Goal: Task Accomplishment & Management: Use online tool/utility

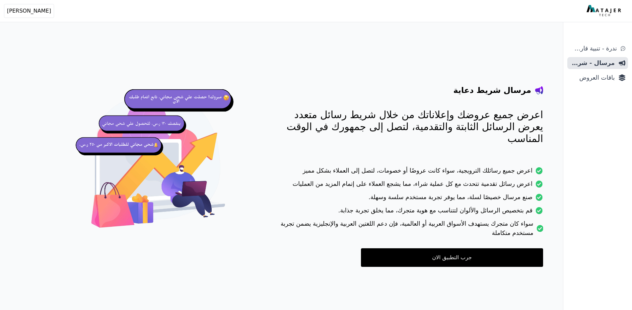
click at [583, 82] on span "باقات العروض" at bounding box center [592, 77] width 45 height 9
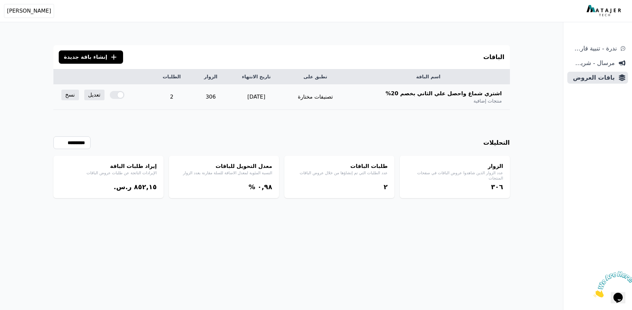
drag, startPoint x: 258, startPoint y: 96, endPoint x: 297, endPoint y: 96, distance: 38.5
click at [284, 96] on td "2025-12-31" at bounding box center [256, 97] width 55 height 26
drag, startPoint x: 258, startPoint y: 166, endPoint x: 254, endPoint y: 164, distance: 3.9
click at [258, 166] on h4 "معدل التحويل للباقات" at bounding box center [223, 166] width 97 height 8
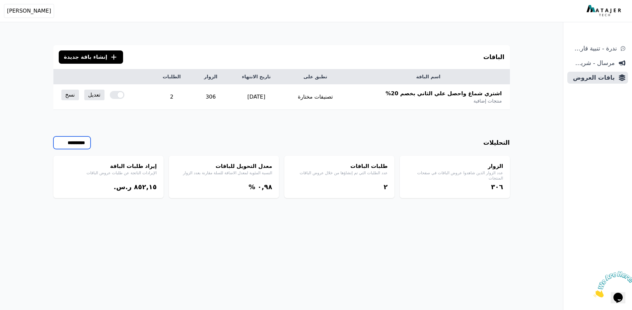
click at [64, 144] on select "**********" at bounding box center [71, 142] width 37 height 13
select select "*****"
click at [264, 175] on p "النسبة المئوية لمعدل الاضافة للسلة مقارنة بعدد الزوار" at bounding box center [223, 172] width 97 height 5
click at [588, 62] on span "مرسال - شريط دعاية" at bounding box center [592, 62] width 45 height 9
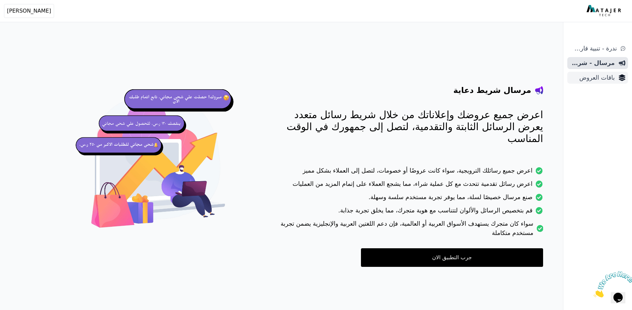
click at [607, 80] on span "باقات العروض" at bounding box center [592, 77] width 45 height 9
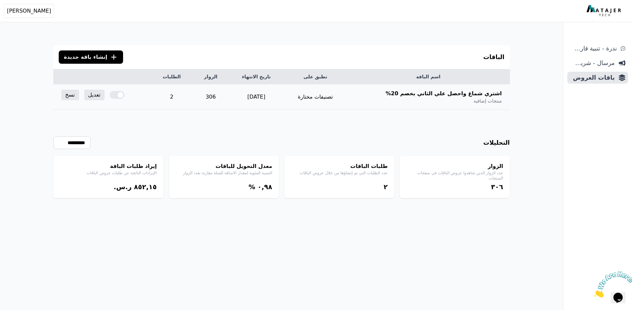
click at [217, 98] on td "306" at bounding box center [211, 97] width 36 height 26
click at [217, 98] on td "306" at bounding box center [211, 96] width 36 height 26
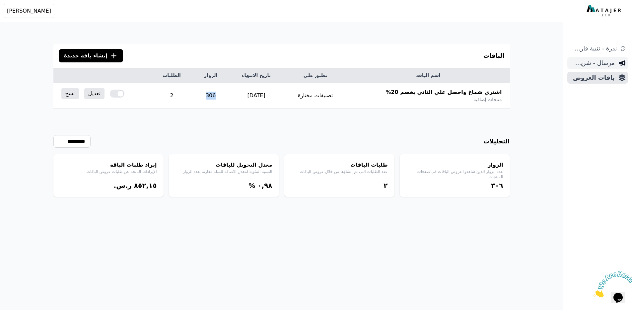
click at [592, 59] on span "مرسال - شريط دعاية" at bounding box center [592, 62] width 45 height 9
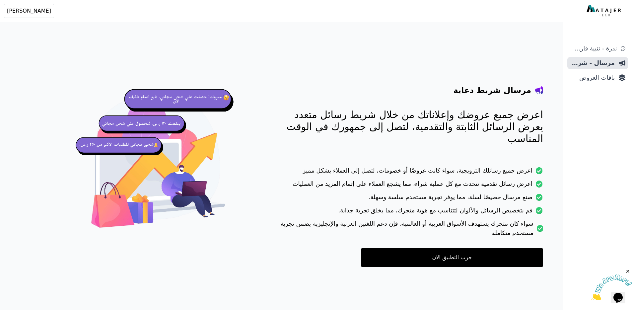
click at [165, 98] on img at bounding box center [158, 165] width 170 height 170
click at [615, 45] on link "ندرة - تنبية قارب علي النفاذ" at bounding box center [597, 48] width 61 height 12
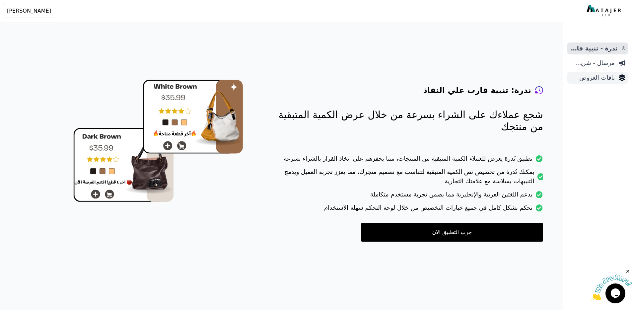
click at [594, 81] on span "باقات العروض" at bounding box center [592, 77] width 45 height 9
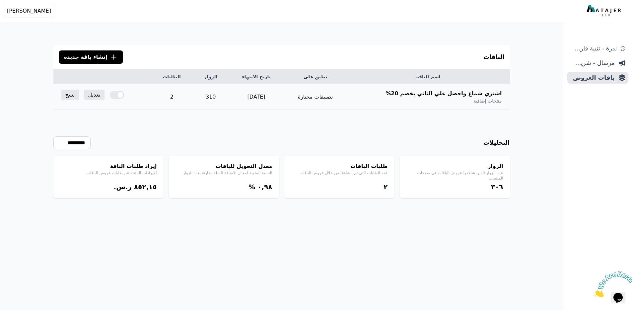
click at [446, 93] on span "اشتري شماغ واحصل علي الثاني بخصم 20%" at bounding box center [443, 94] width 116 height 8
click at [75, 59] on span "إنشاء باقة جديدة" at bounding box center [85, 57] width 43 height 8
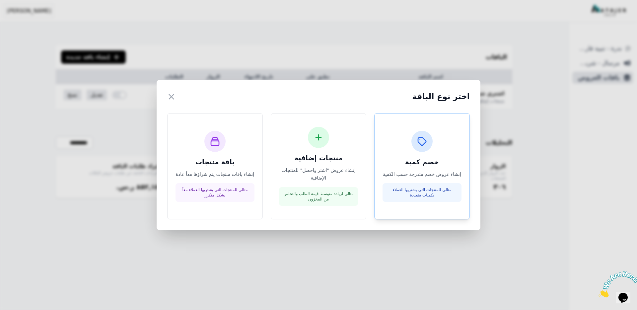
click at [418, 178] on p "إنشاء عروض خصم متدرجة حسب الكمية" at bounding box center [421, 174] width 79 height 8
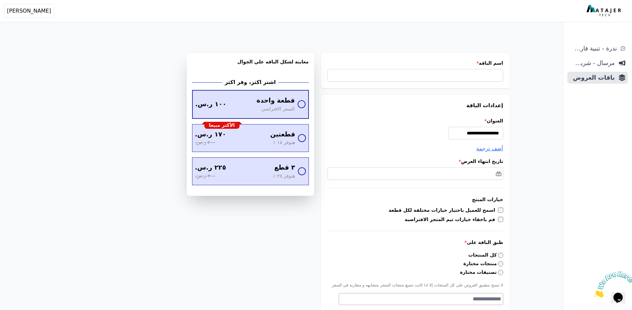
click at [290, 103] on span "قطعة واحدة" at bounding box center [275, 101] width 38 height 10
click at [301, 143] on div "الأكثر مبيعا قطعتين هتوفر ١٥ ٪ ١٧٠ ر.س. ٢٠٠ ر.س." at bounding box center [250, 137] width 115 height 27
click at [297, 175] on div "٣ قطع هتوفر ٢٥ ٪ ٢٢٥ ر.س. ٣٠٠ ر.س." at bounding box center [250, 170] width 115 height 27
click at [288, 131] on span "قطعتين" at bounding box center [282, 134] width 25 height 10
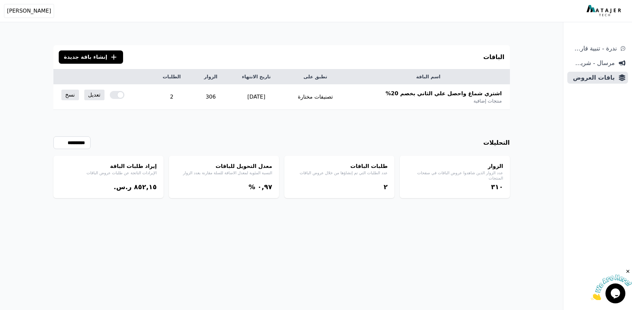
click at [73, 61] on button ".cls-1{fill:none;stroke:#fff;stroke-linecap:round;stroke-linejoin:round;stroke-…" at bounding box center [91, 56] width 65 height 13
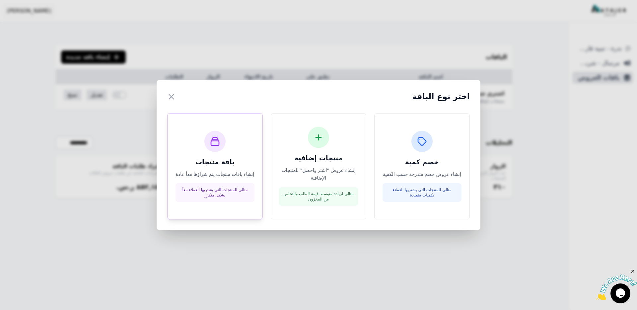
click at [186, 148] on div "باقة منتجات إنشاء باقات منتجات يتم شراؤها معاً عادة مثالي للمنتجات التي يشتريها…" at bounding box center [214, 166] width 79 height 71
